Goal: Information Seeking & Learning: Understand process/instructions

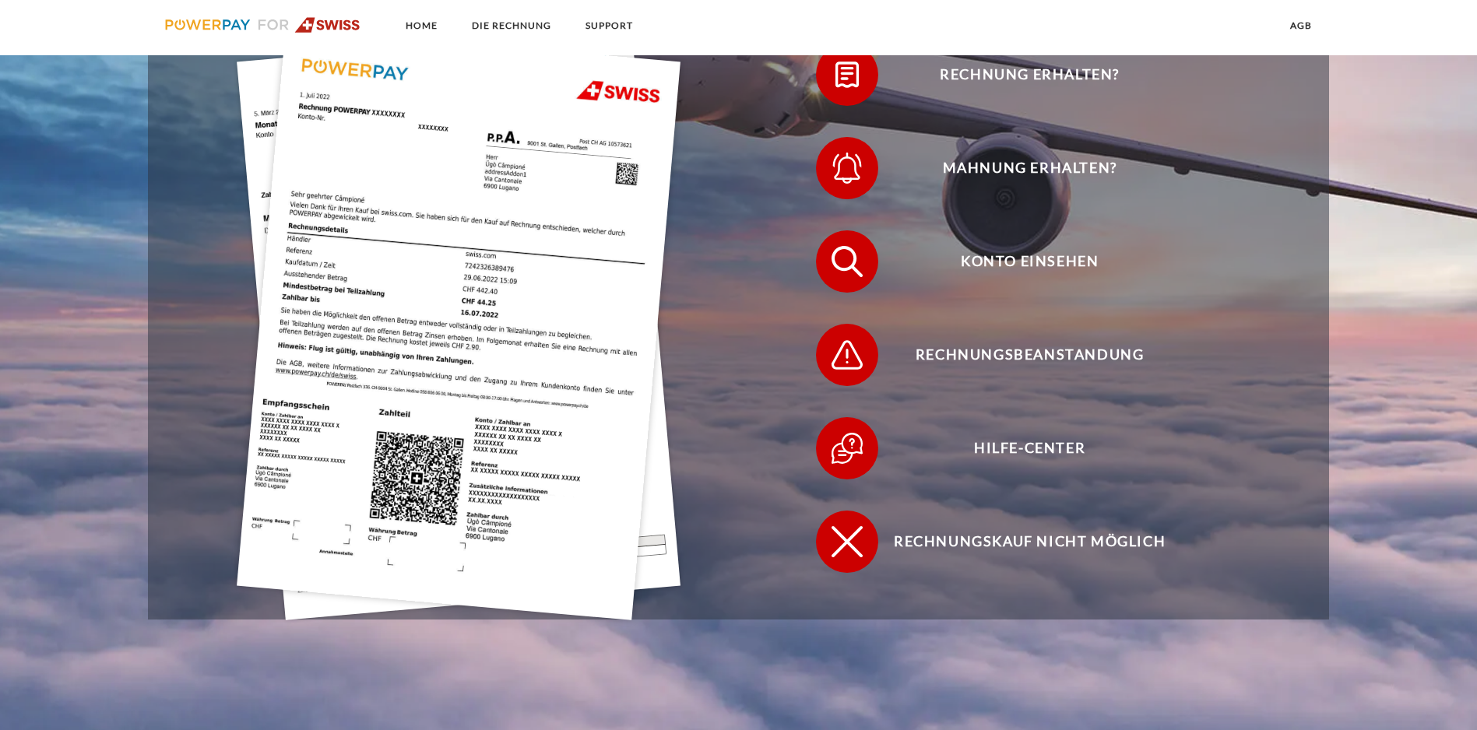
scroll to position [467, 0]
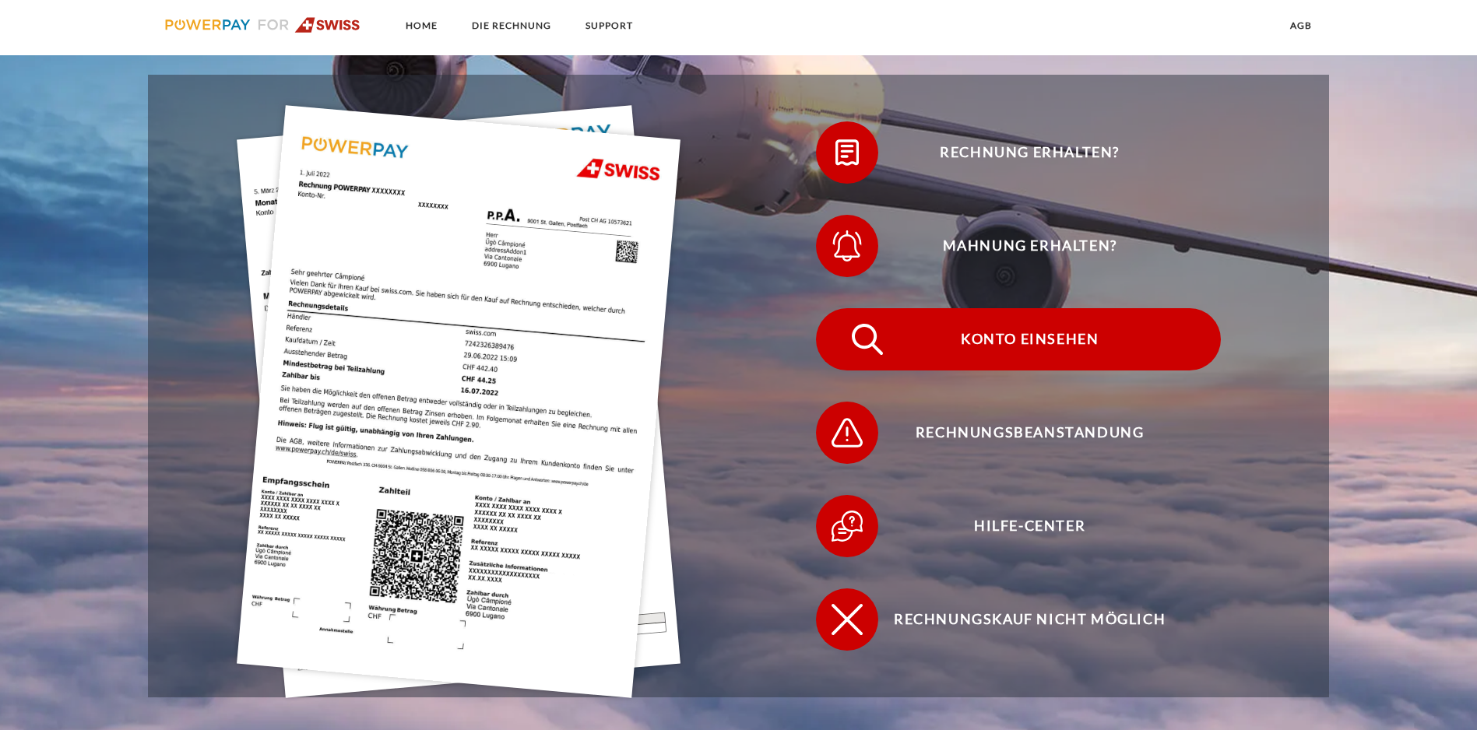
click at [839, 308] on span "Konto einsehen" at bounding box center [1030, 339] width 382 height 62
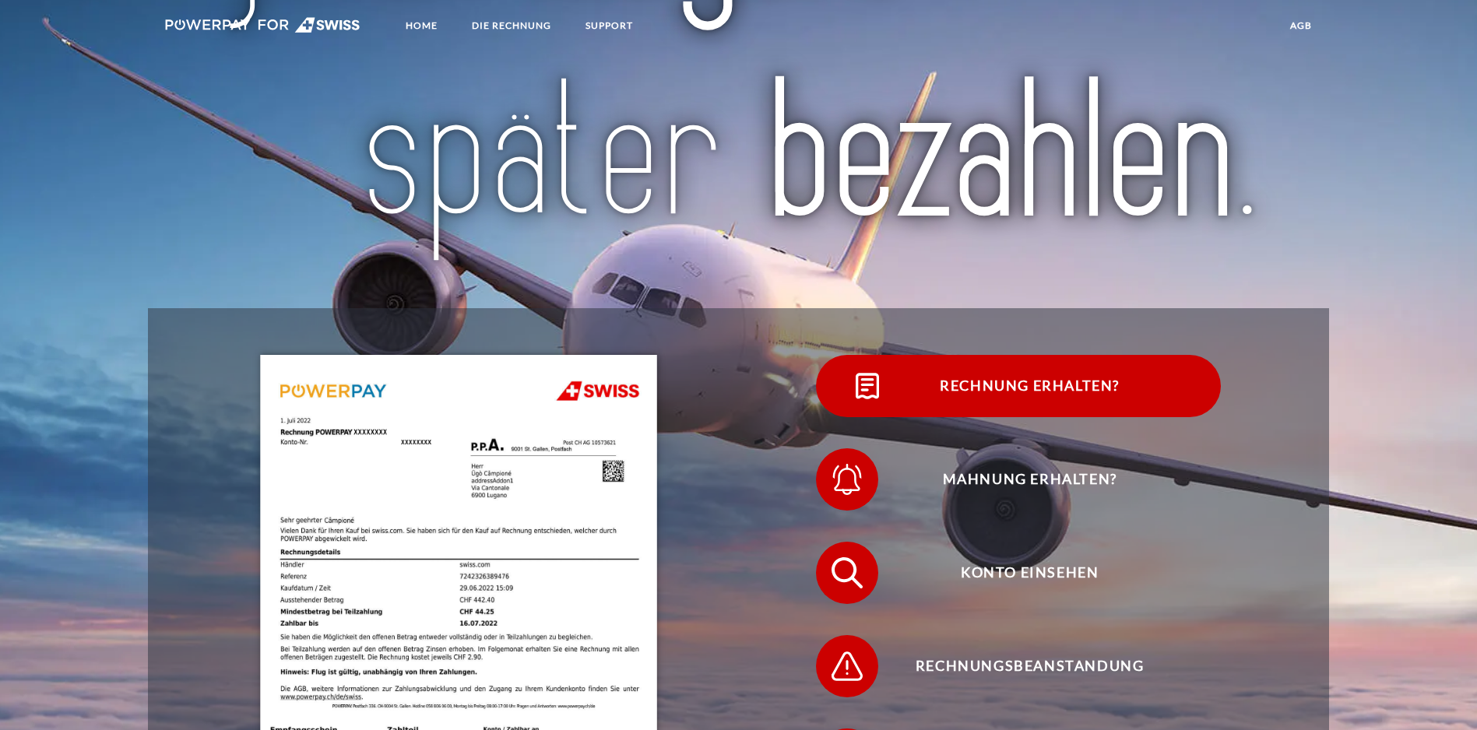
scroll to position [389, 0]
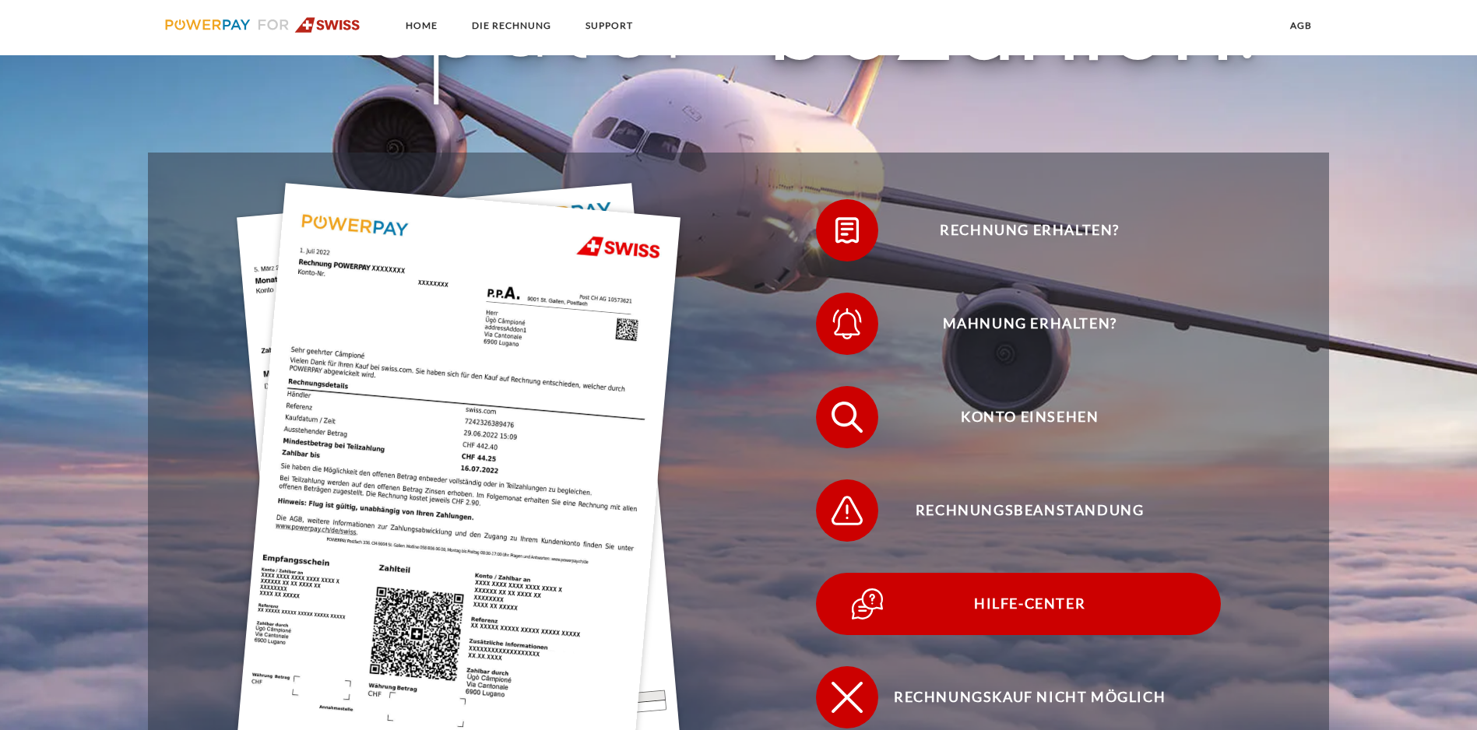
click at [839, 573] on span "Hilfe-Center" at bounding box center [1030, 604] width 382 height 62
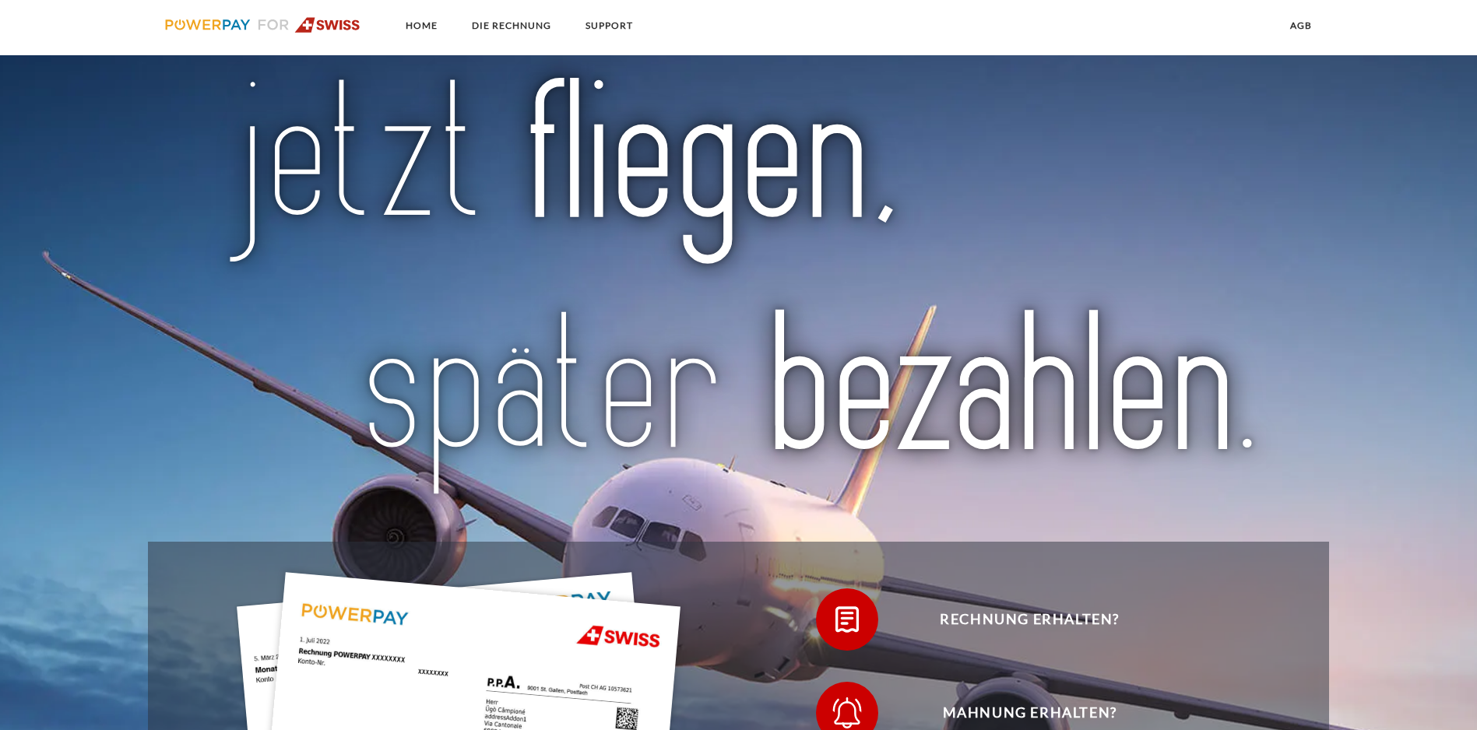
scroll to position [311, 0]
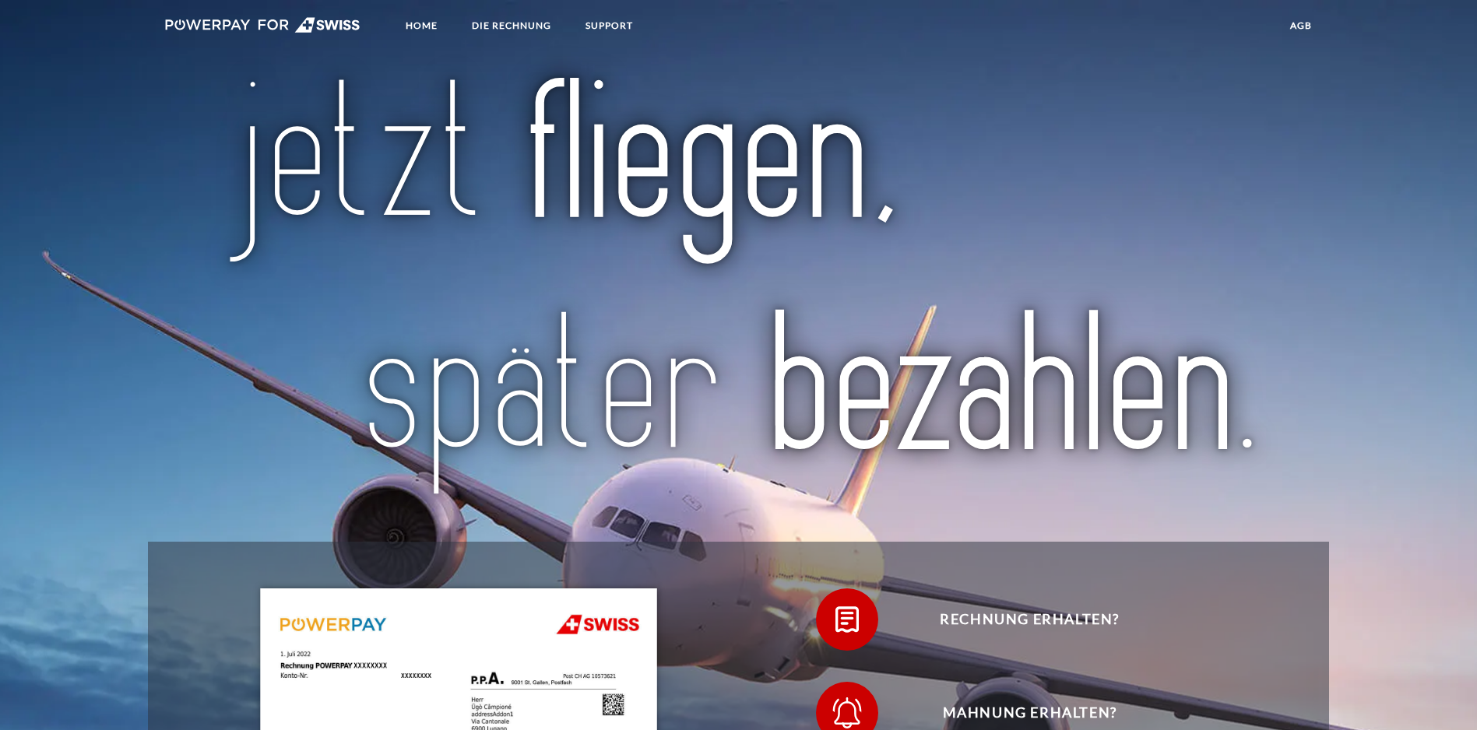
scroll to position [389, 0]
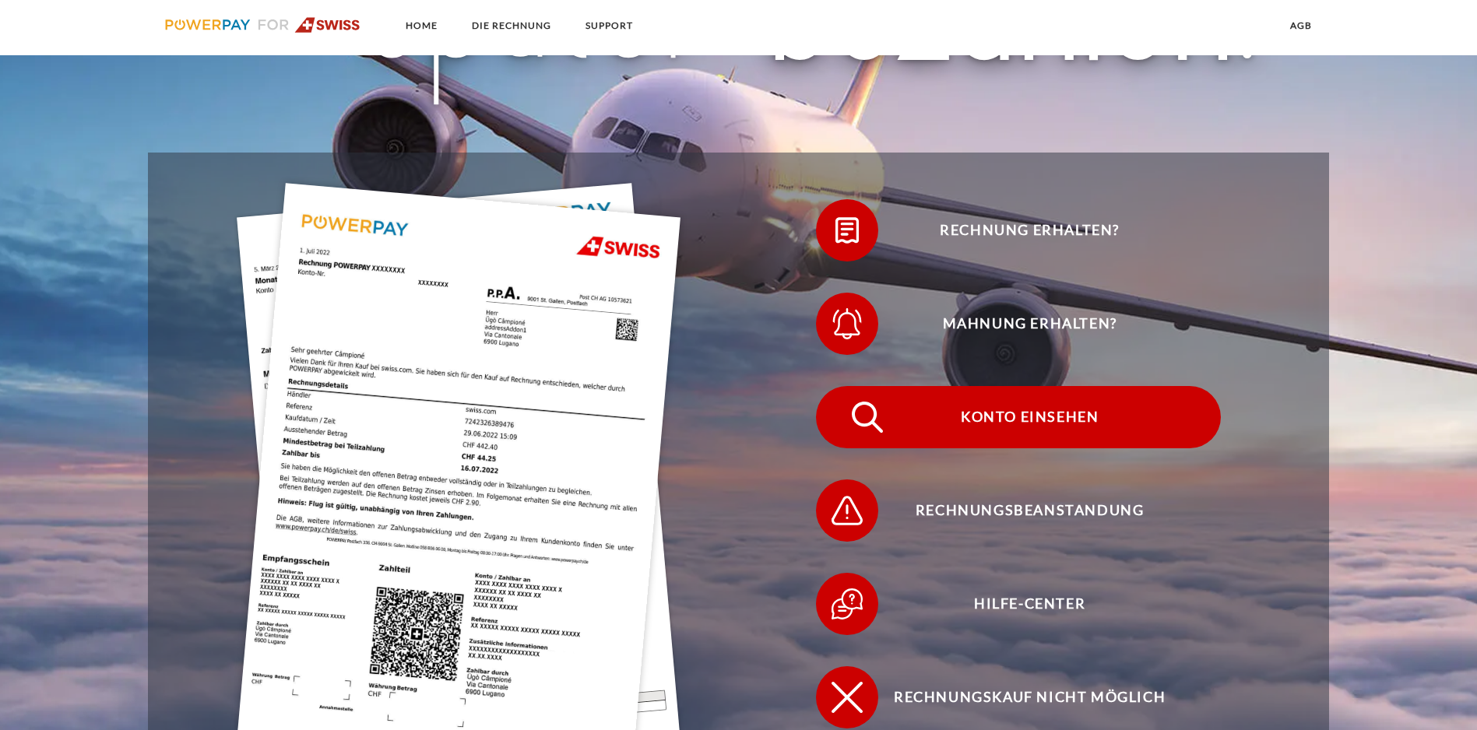
click at [839, 386] on span "Konto einsehen" at bounding box center [1030, 417] width 382 height 62
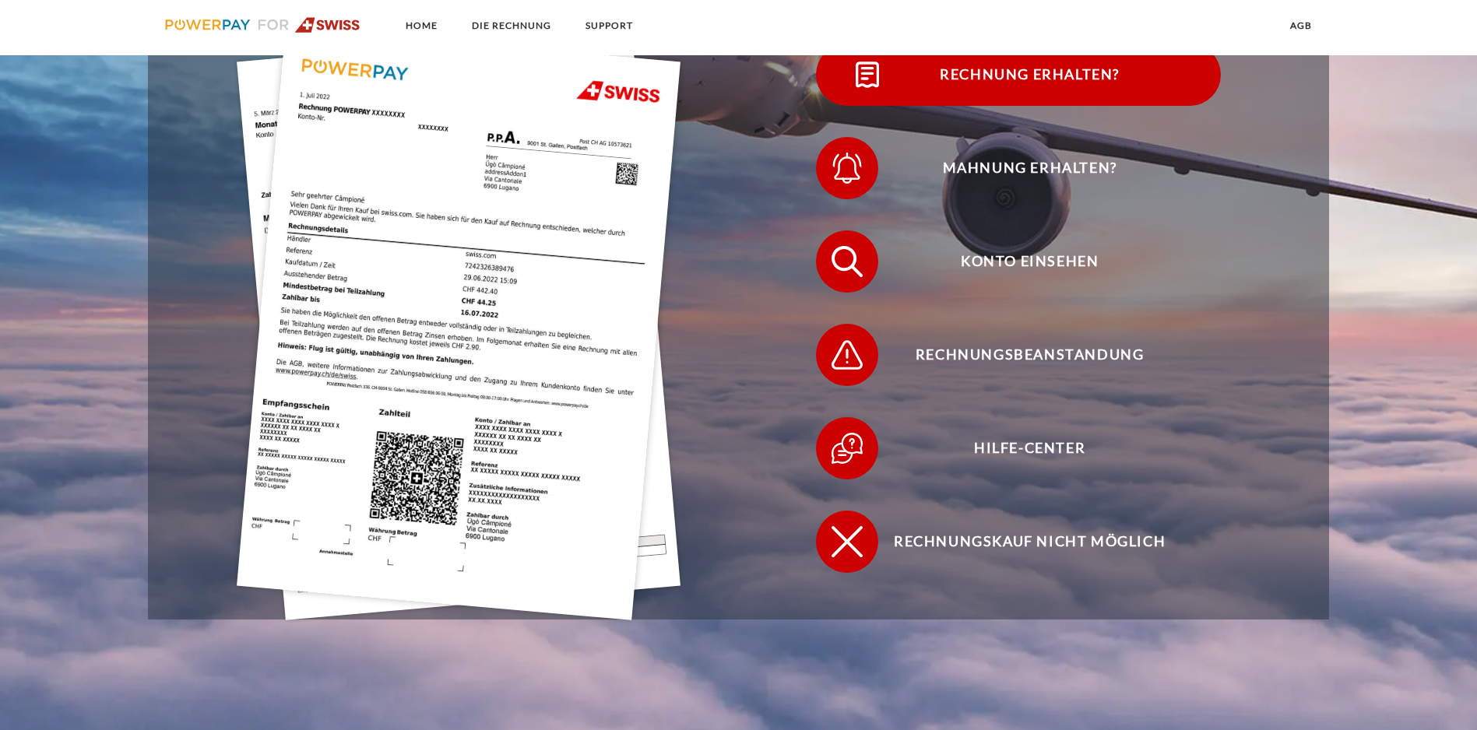
scroll to position [623, 0]
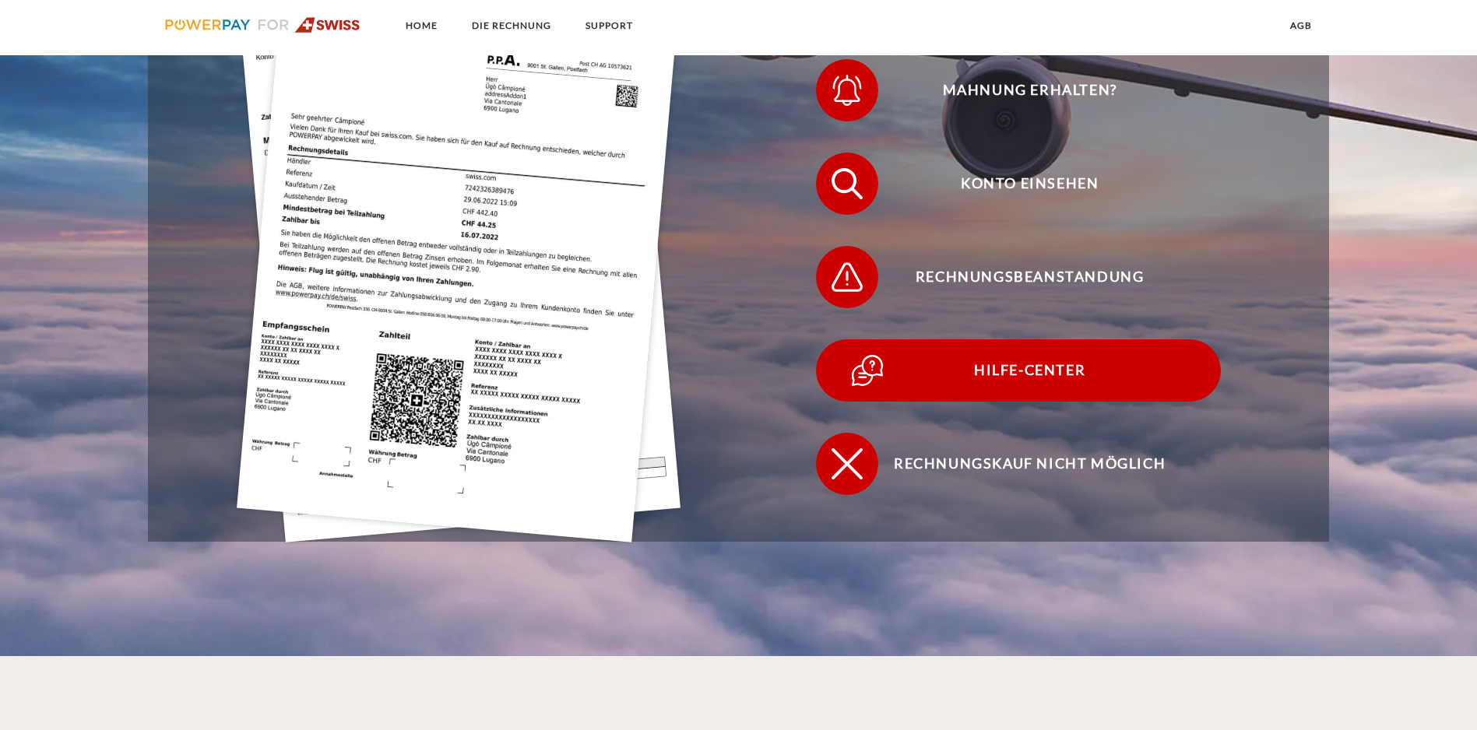
click at [839, 340] on span "Hilfe-Center" at bounding box center [1030, 371] width 382 height 62
